Goal: Task Accomplishment & Management: Manage account settings

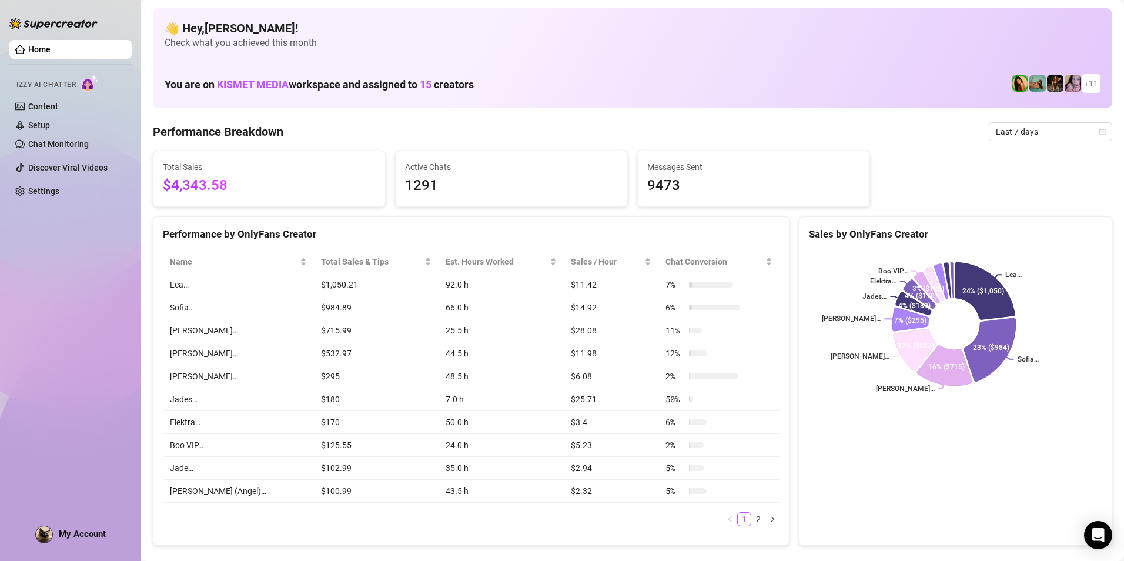
click at [50, 535] on img at bounding box center [44, 534] width 16 height 16
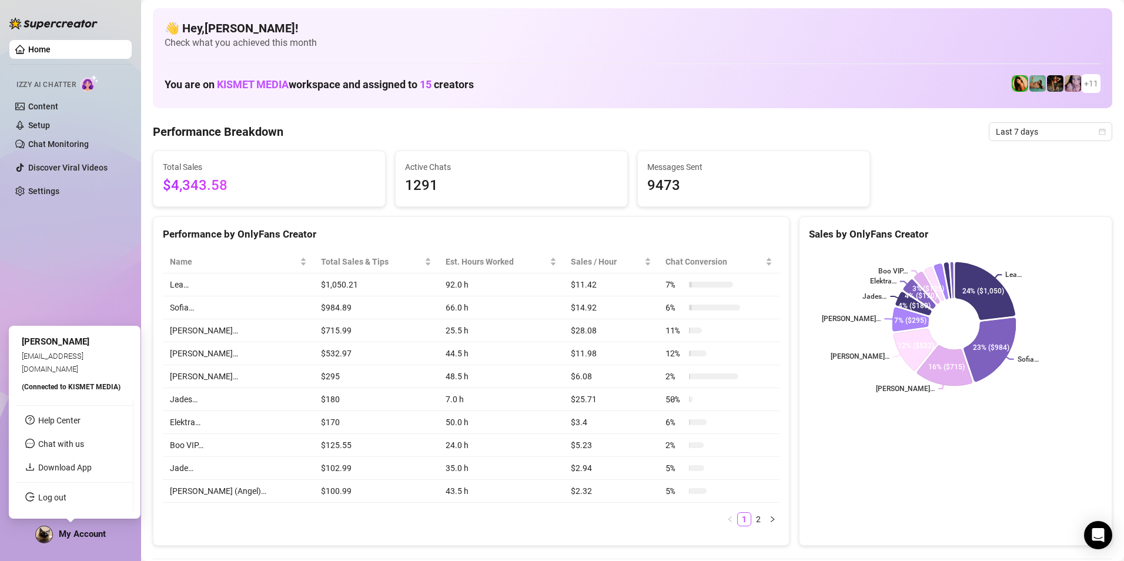
click at [80, 527] on div "My Account" at bounding box center [70, 534] width 71 height 18
click at [58, 498] on link "Log out" at bounding box center [52, 496] width 28 height 9
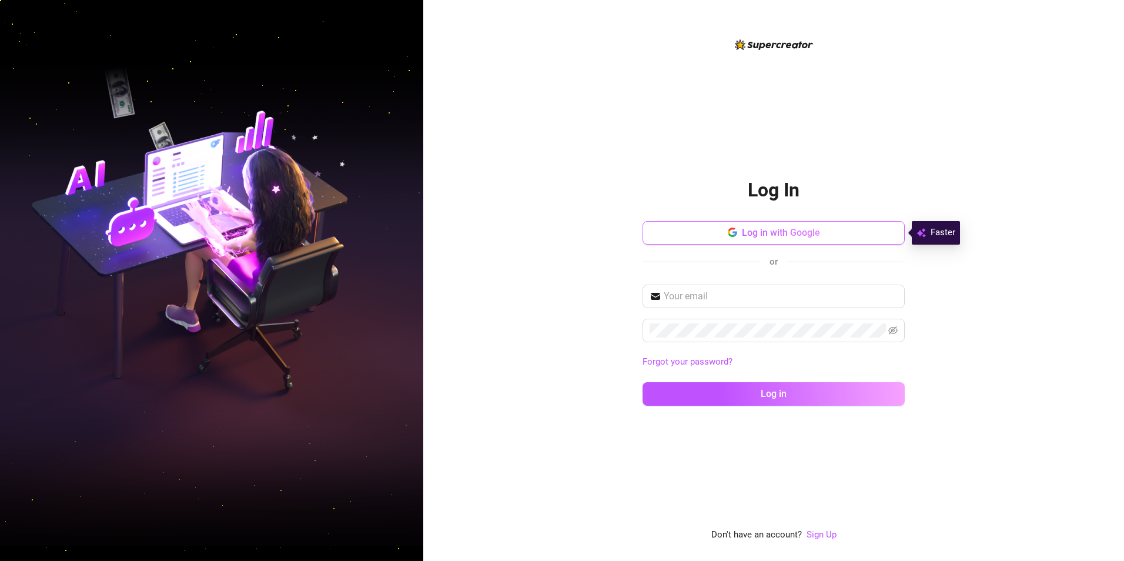
click at [783, 240] on button "Log in with Google" at bounding box center [773, 233] width 262 height 24
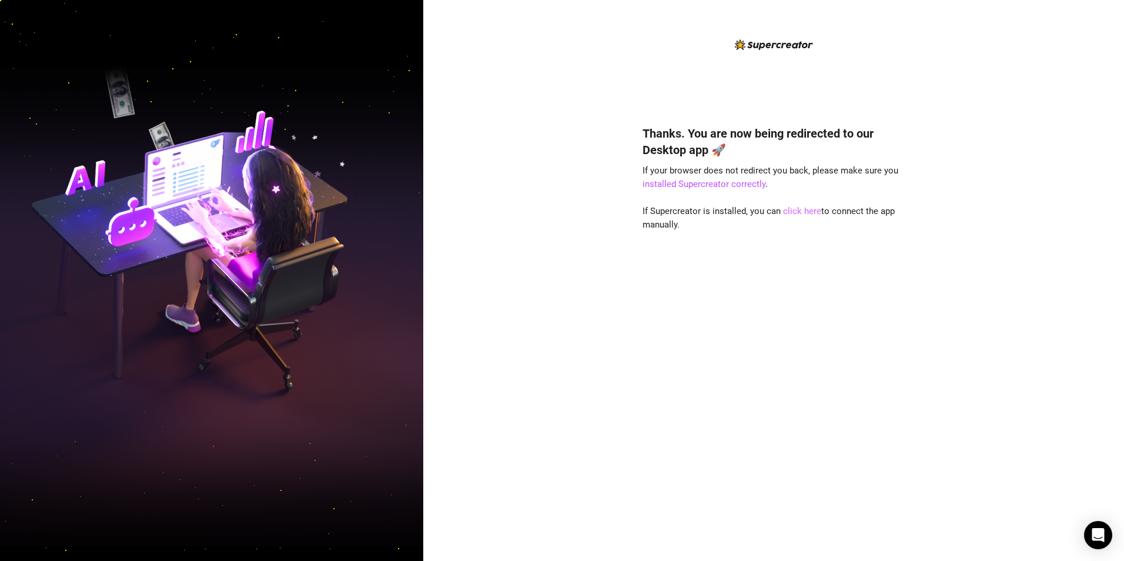
click at [790, 214] on link "click here" at bounding box center [802, 211] width 38 height 11
click at [807, 213] on link "click here" at bounding box center [802, 211] width 38 height 11
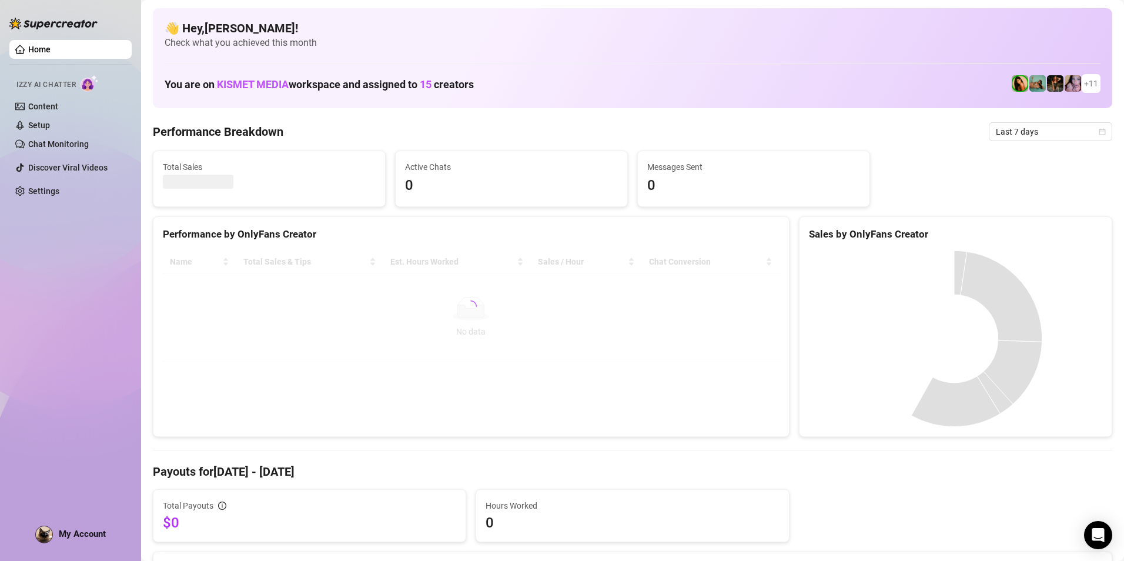
click at [82, 546] on div "Home Izzy AI Chatter Content Setup Chat Monitoring Discover Viral Videos Settin…" at bounding box center [70, 275] width 122 height 550
click at [82, 540] on div "My Account" at bounding box center [70, 534] width 71 height 18
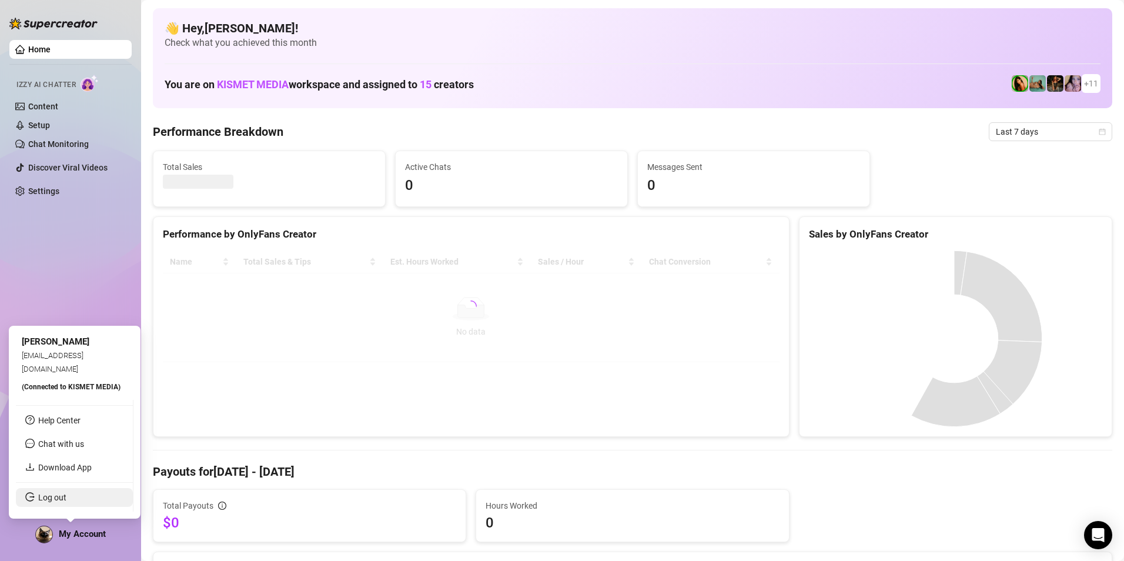
click at [66, 502] on link "Log out" at bounding box center [52, 496] width 28 height 9
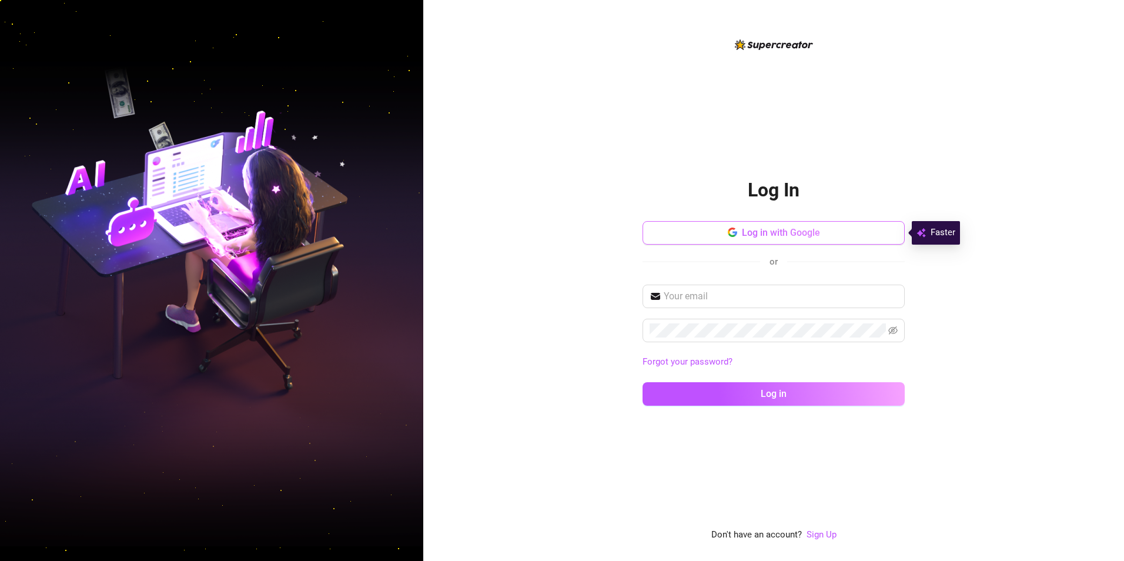
click at [766, 223] on button "Log in with Google" at bounding box center [773, 233] width 262 height 24
